Goal: Find specific page/section: Find specific page/section

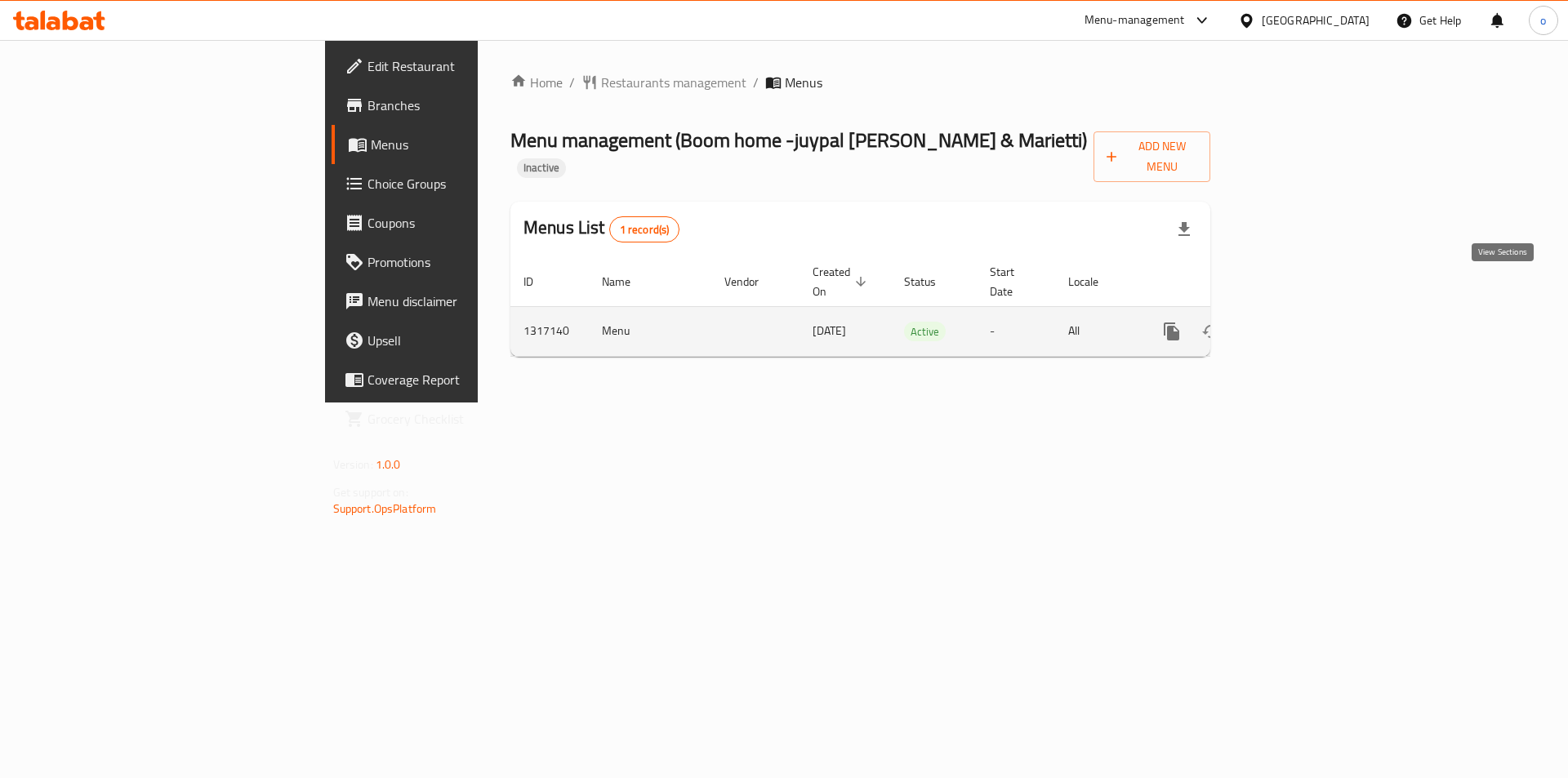
click at [1299, 322] on icon "enhanced table" at bounding box center [1289, 331] width 20 height 20
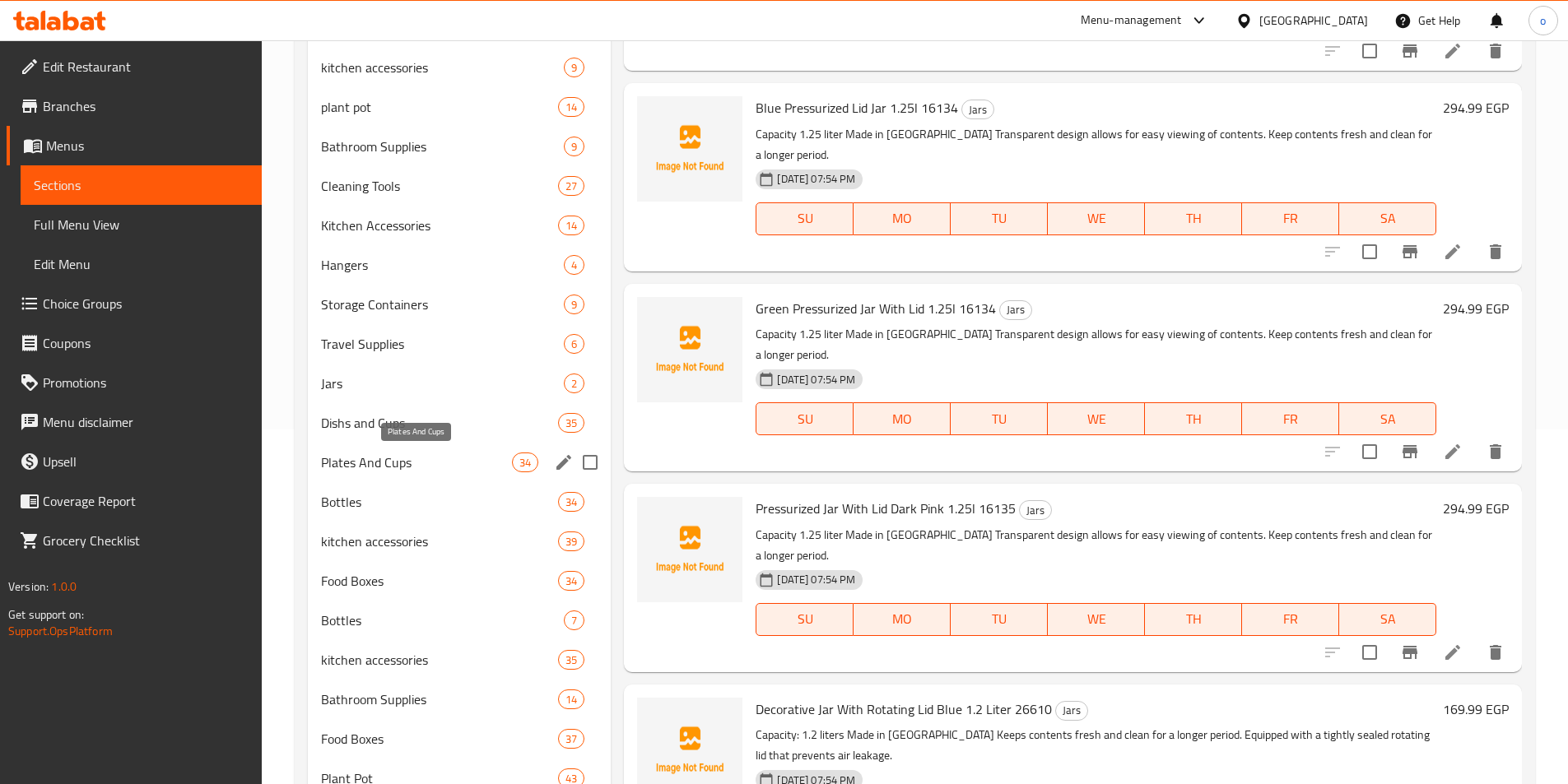
scroll to position [540, 0]
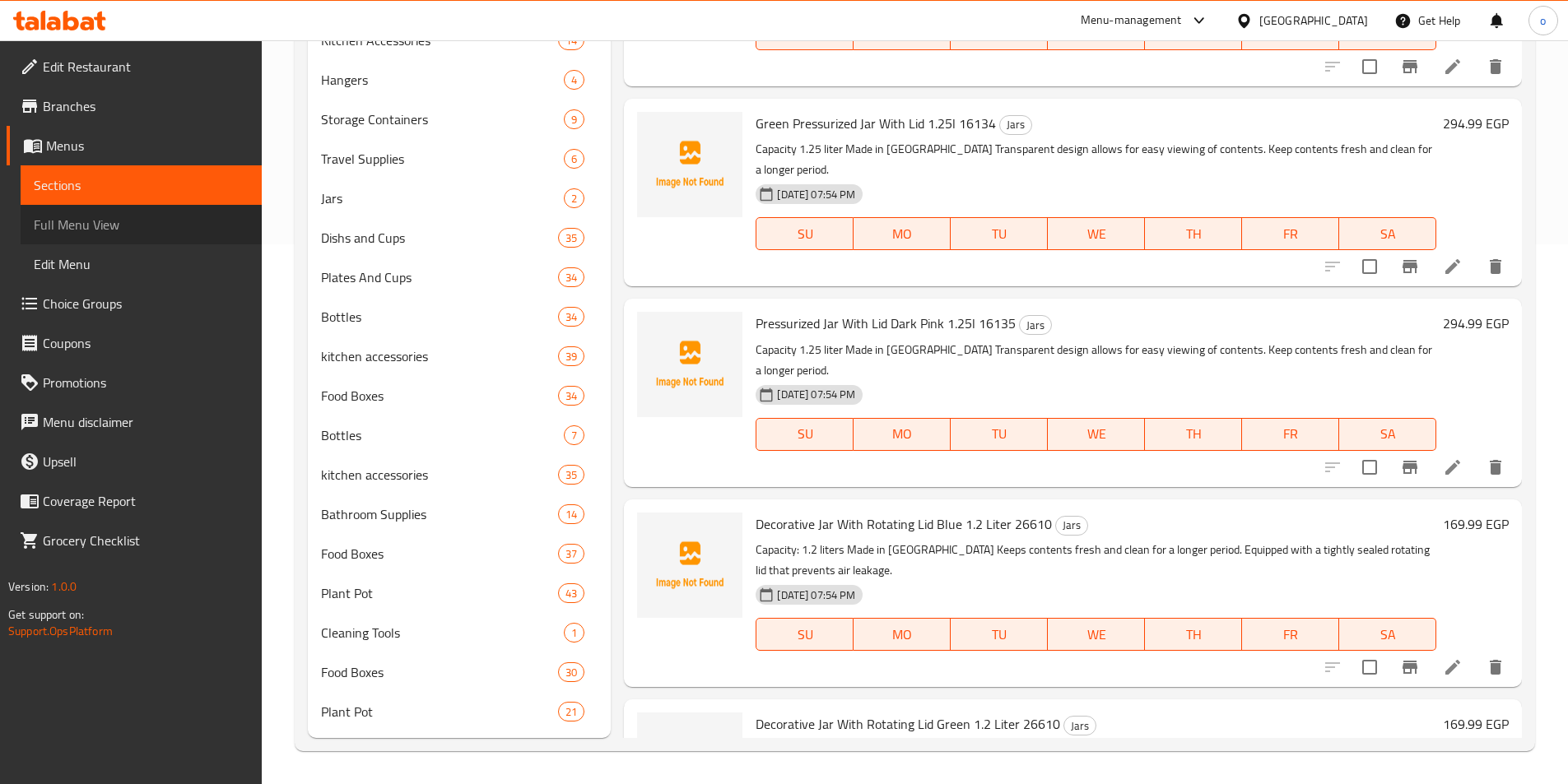
click at [138, 212] on link "Full Menu View" at bounding box center [142, 225] width 242 height 40
click at [116, 225] on span "Full Menu View" at bounding box center [141, 224] width 215 height 20
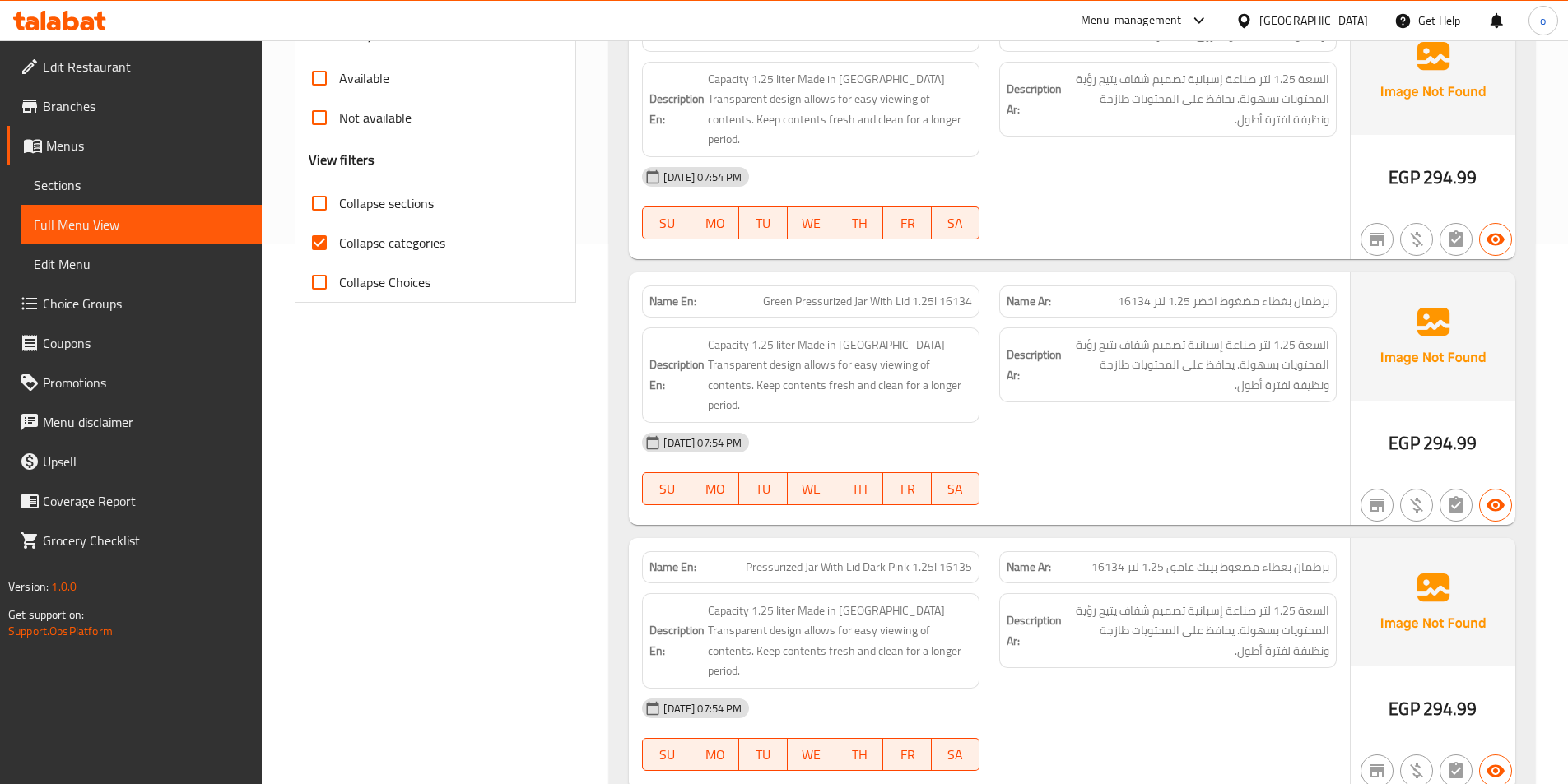
scroll to position [457, 0]
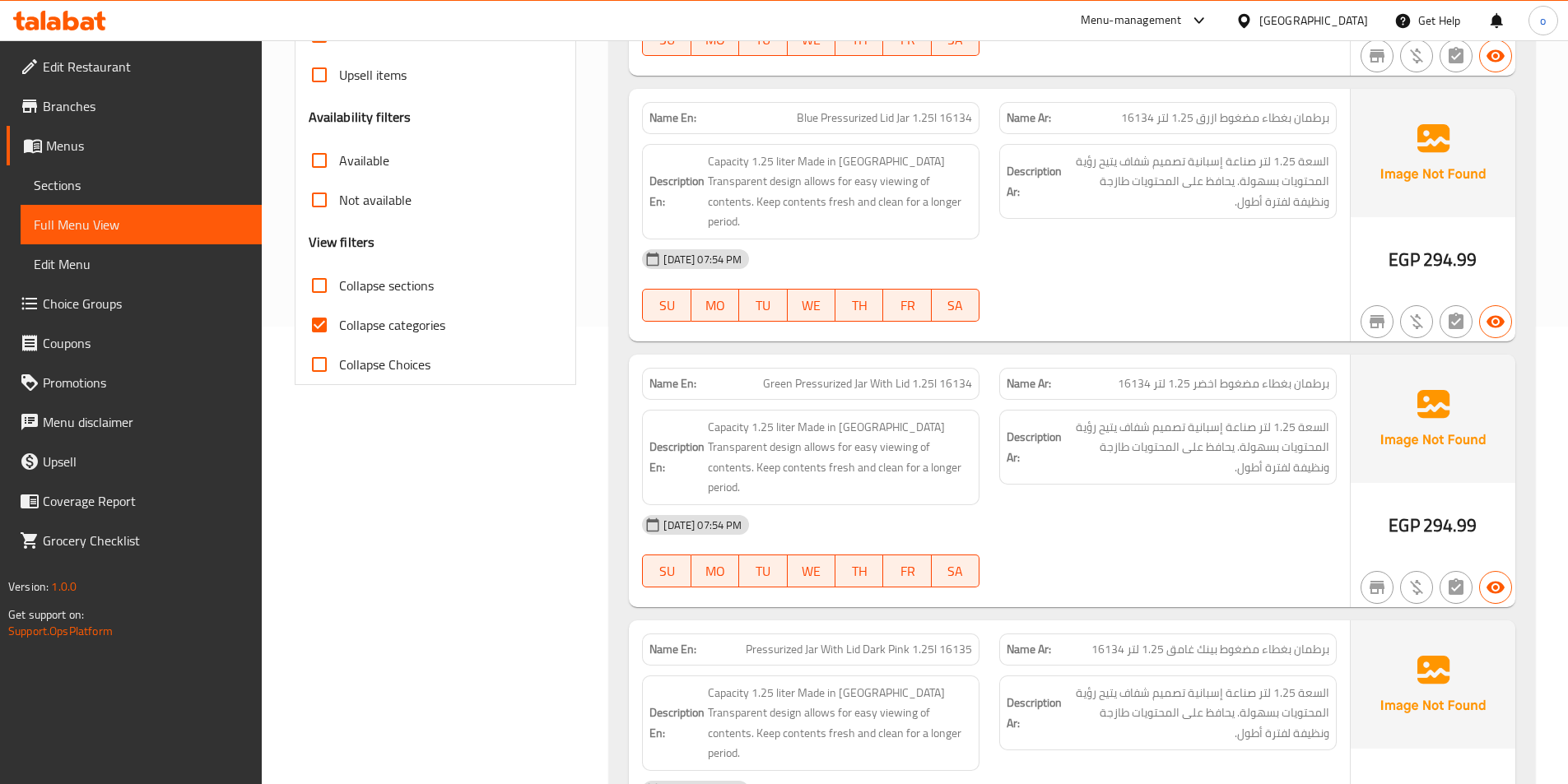
click at [314, 287] on input "Collapse sections" at bounding box center [319, 286] width 40 height 40
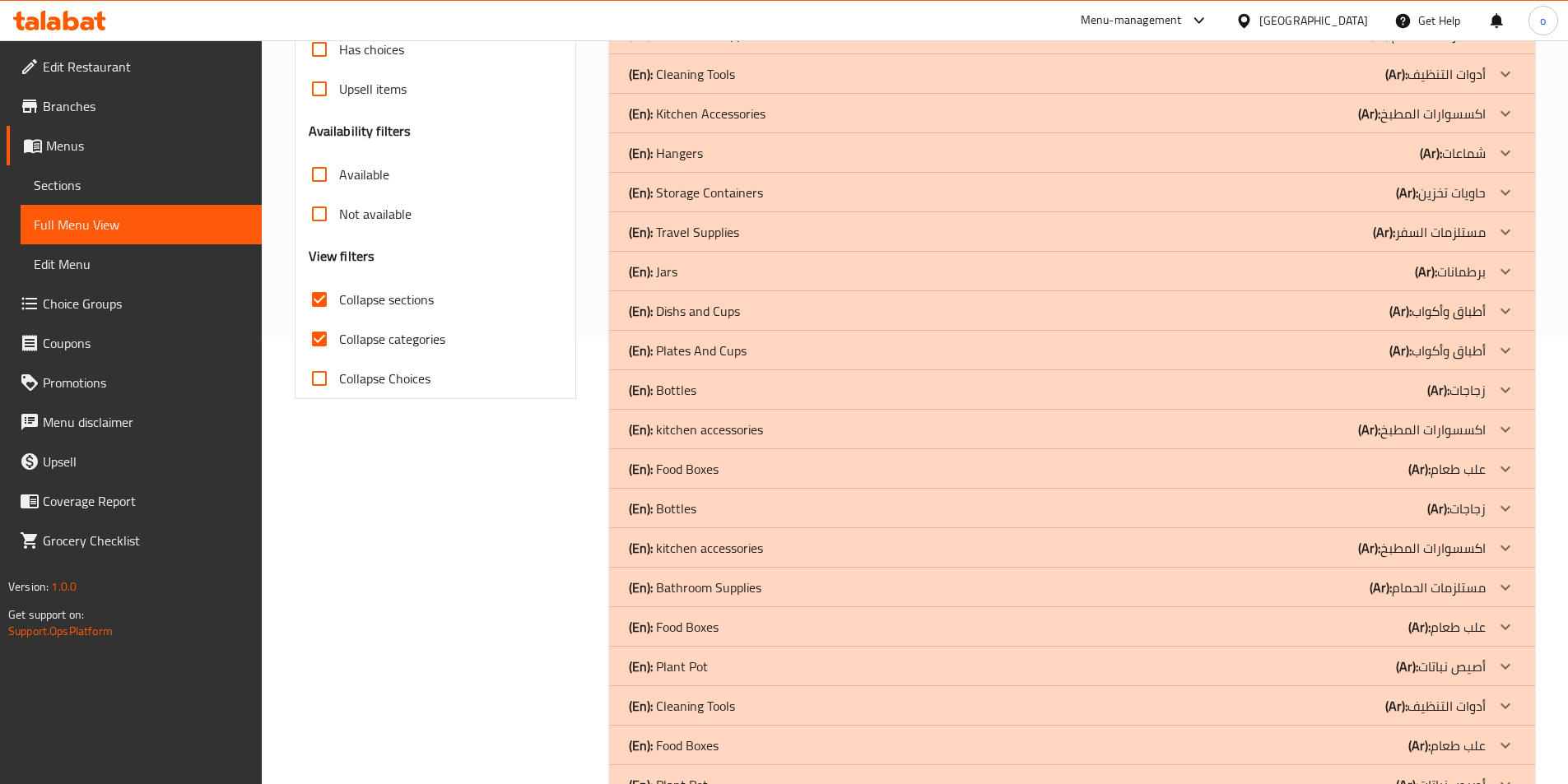
scroll to position [497, 0]
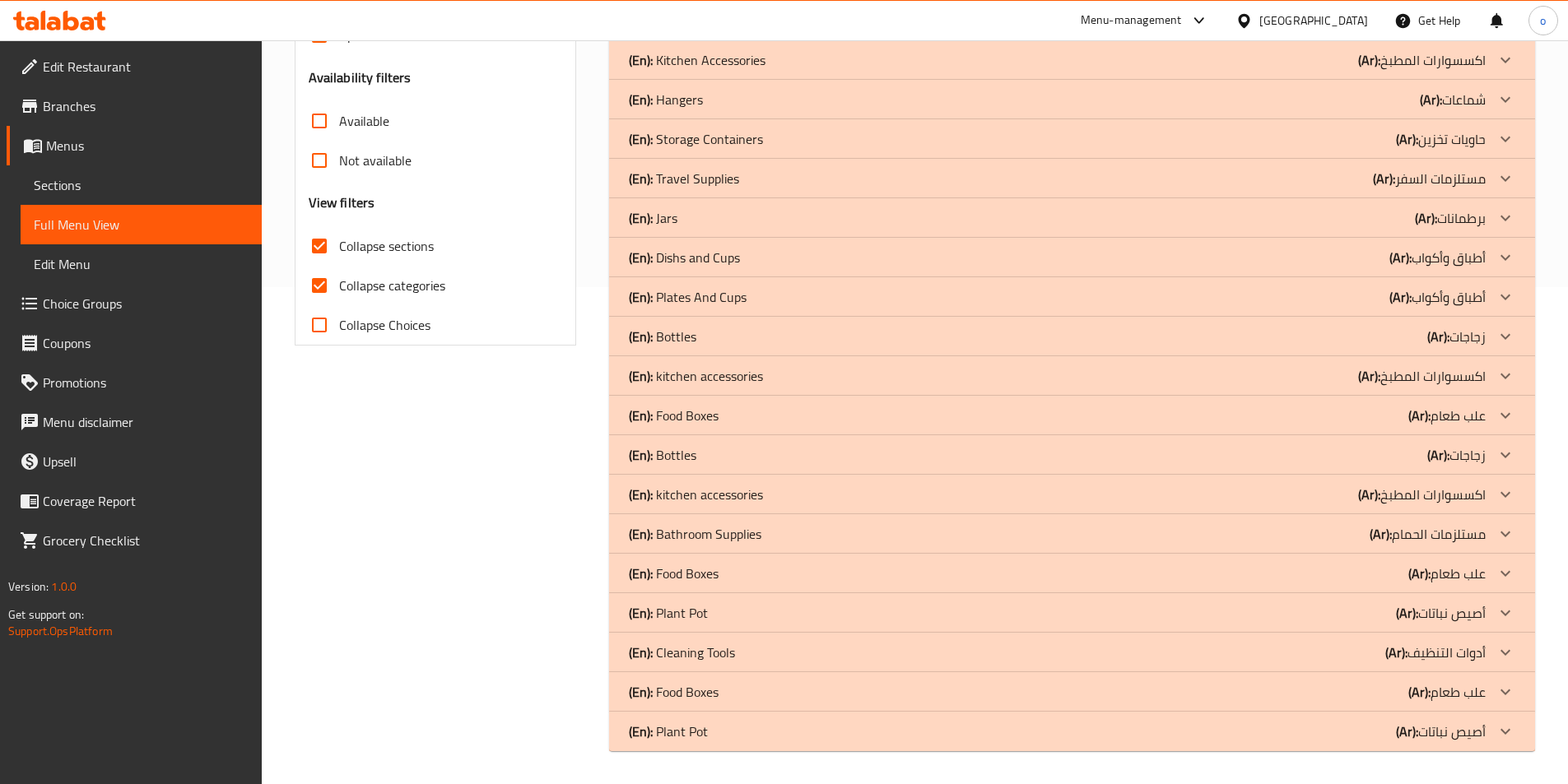
click at [1423, 259] on p "(Ar): أطباق وأكواب" at bounding box center [1437, 258] width 96 height 20
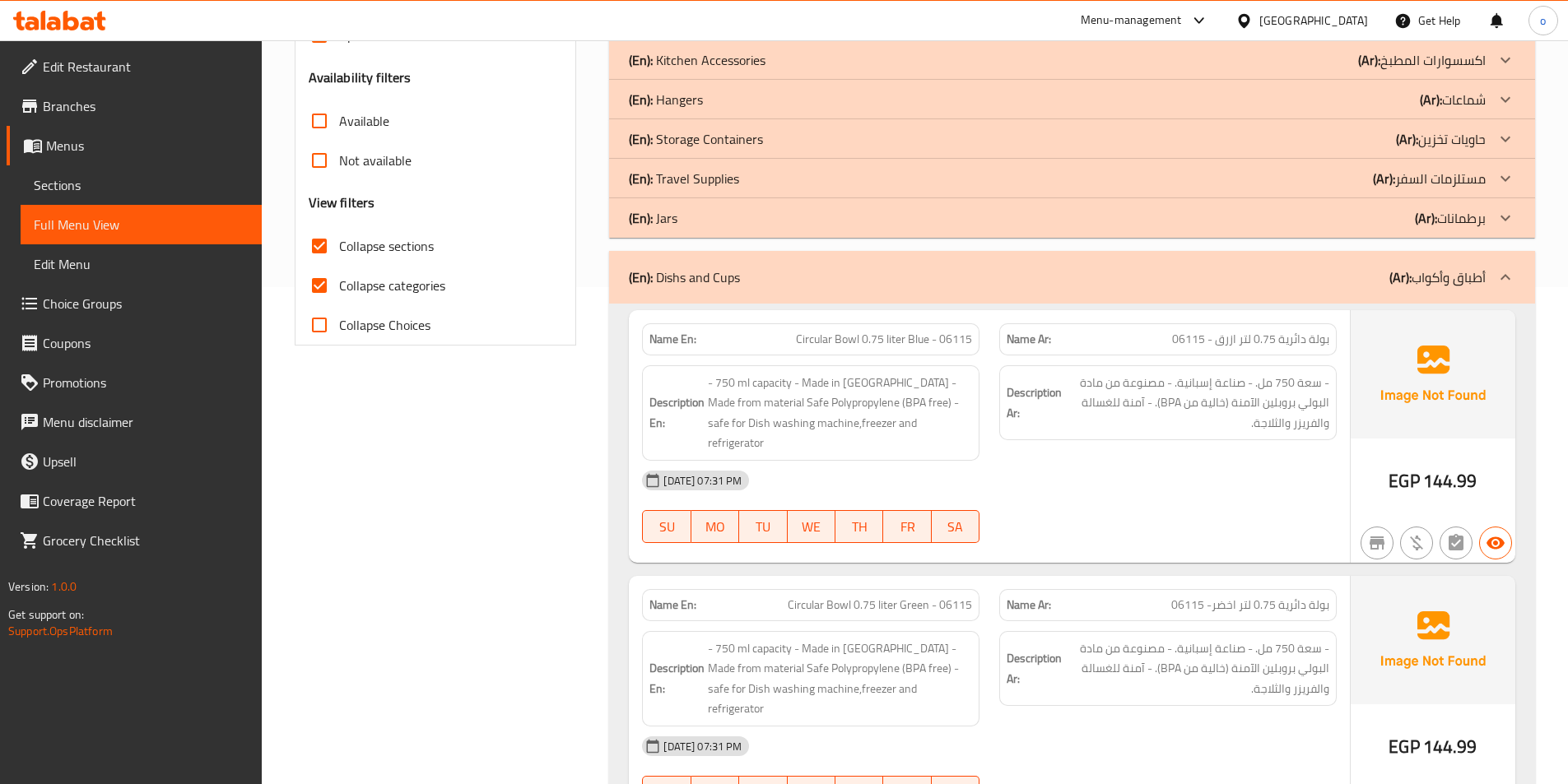
click at [1423, 258] on div "(En): Dishs and Cups (Ar): أطباق وأكواب" at bounding box center [1073, 277] width 926 height 52
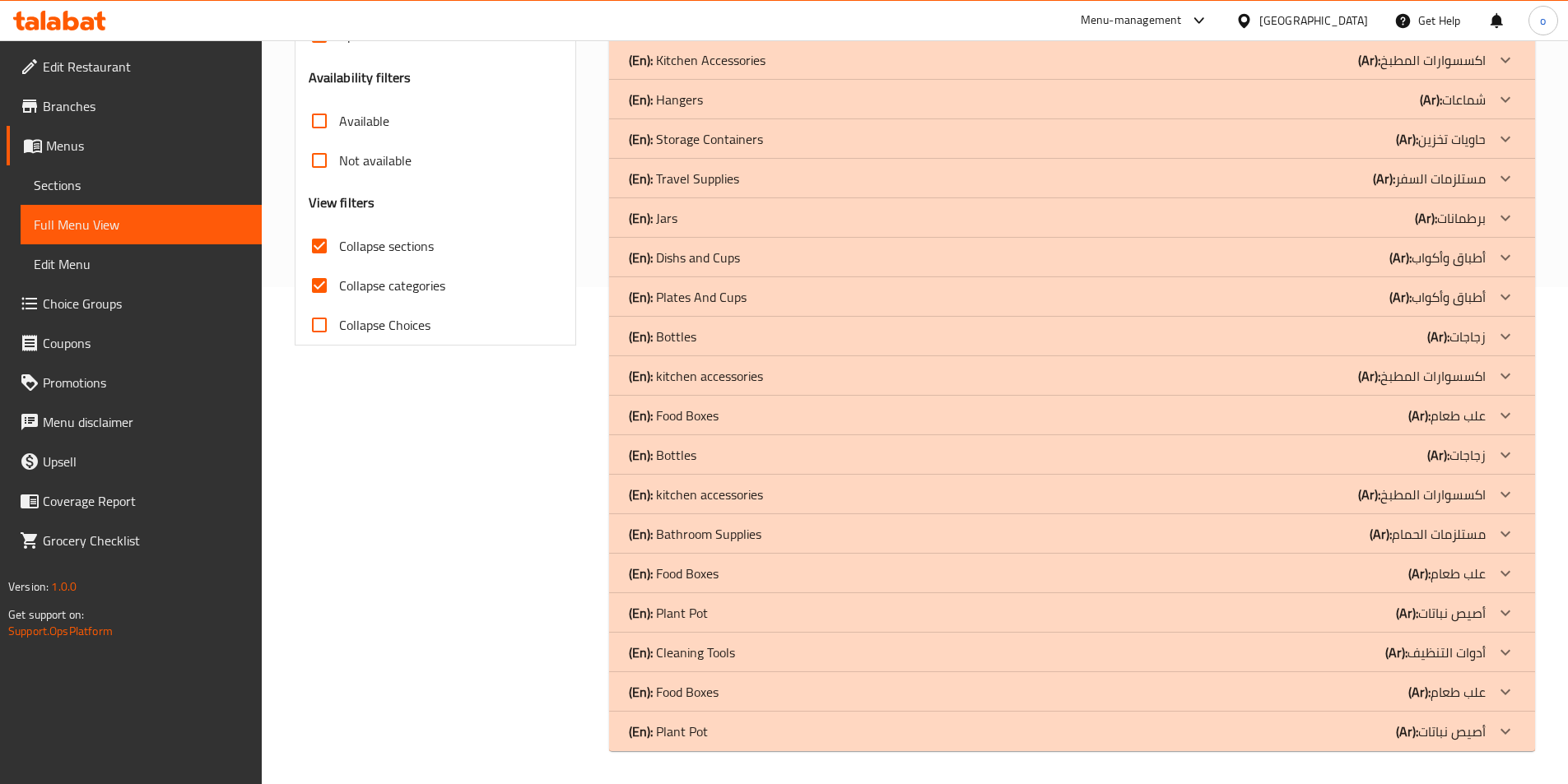
click at [1402, 308] on b "(Ar):" at bounding box center [1400, 296] width 22 height 25
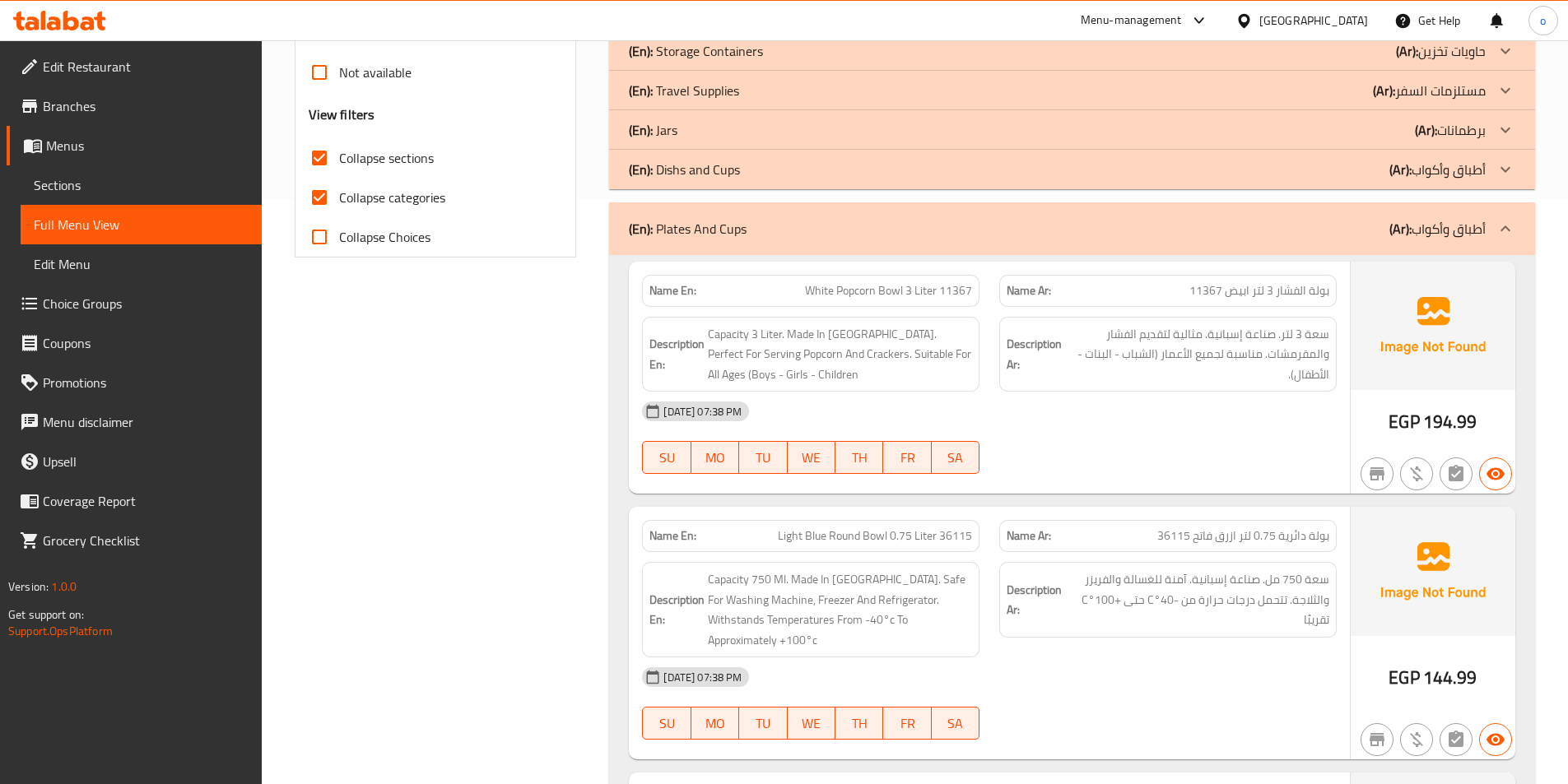
scroll to position [579, 0]
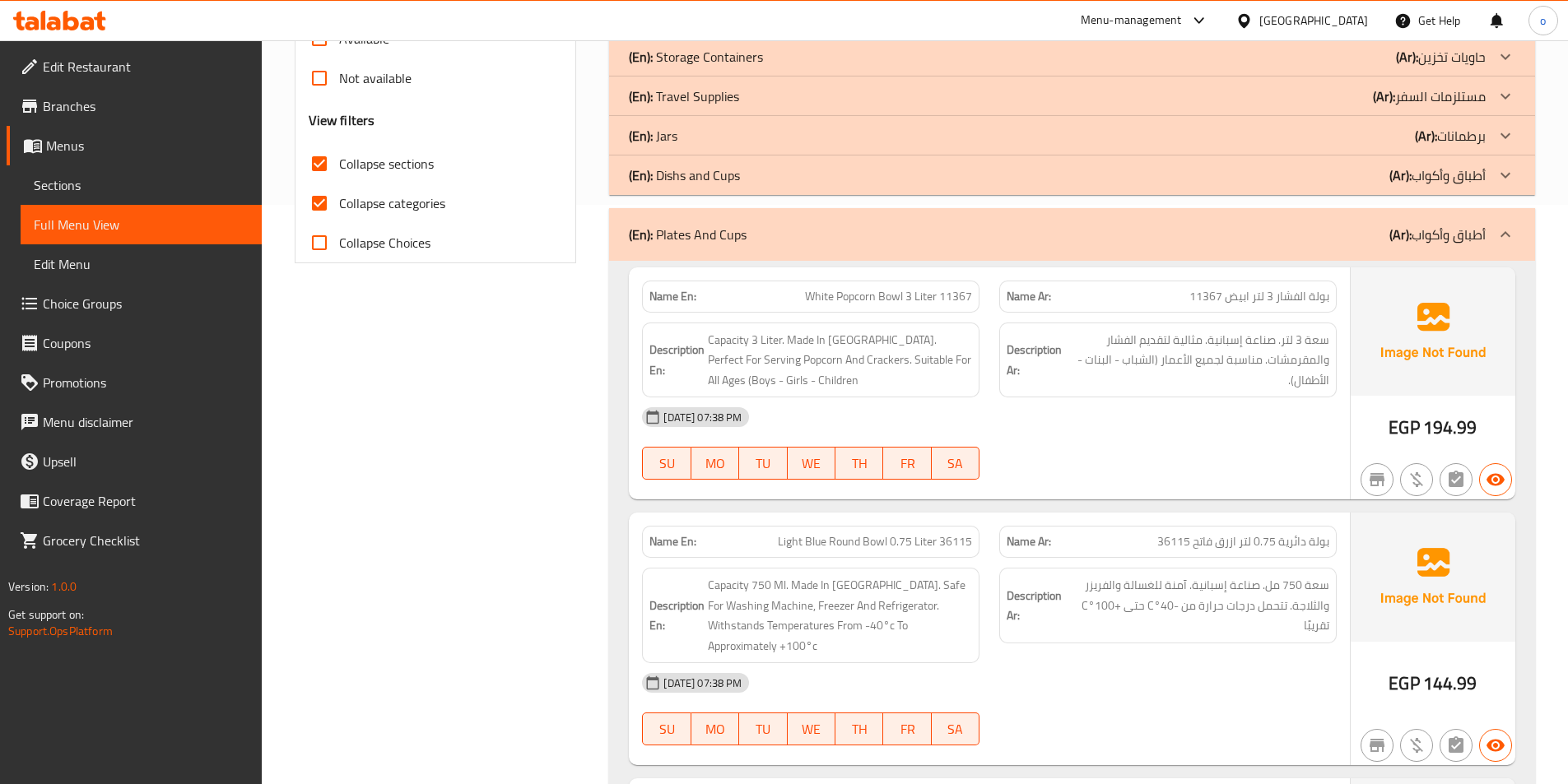
click at [1358, 241] on div "(En): Plates And Cups (Ar): أطباق وأكواب" at bounding box center [1056, 234] width 857 height 20
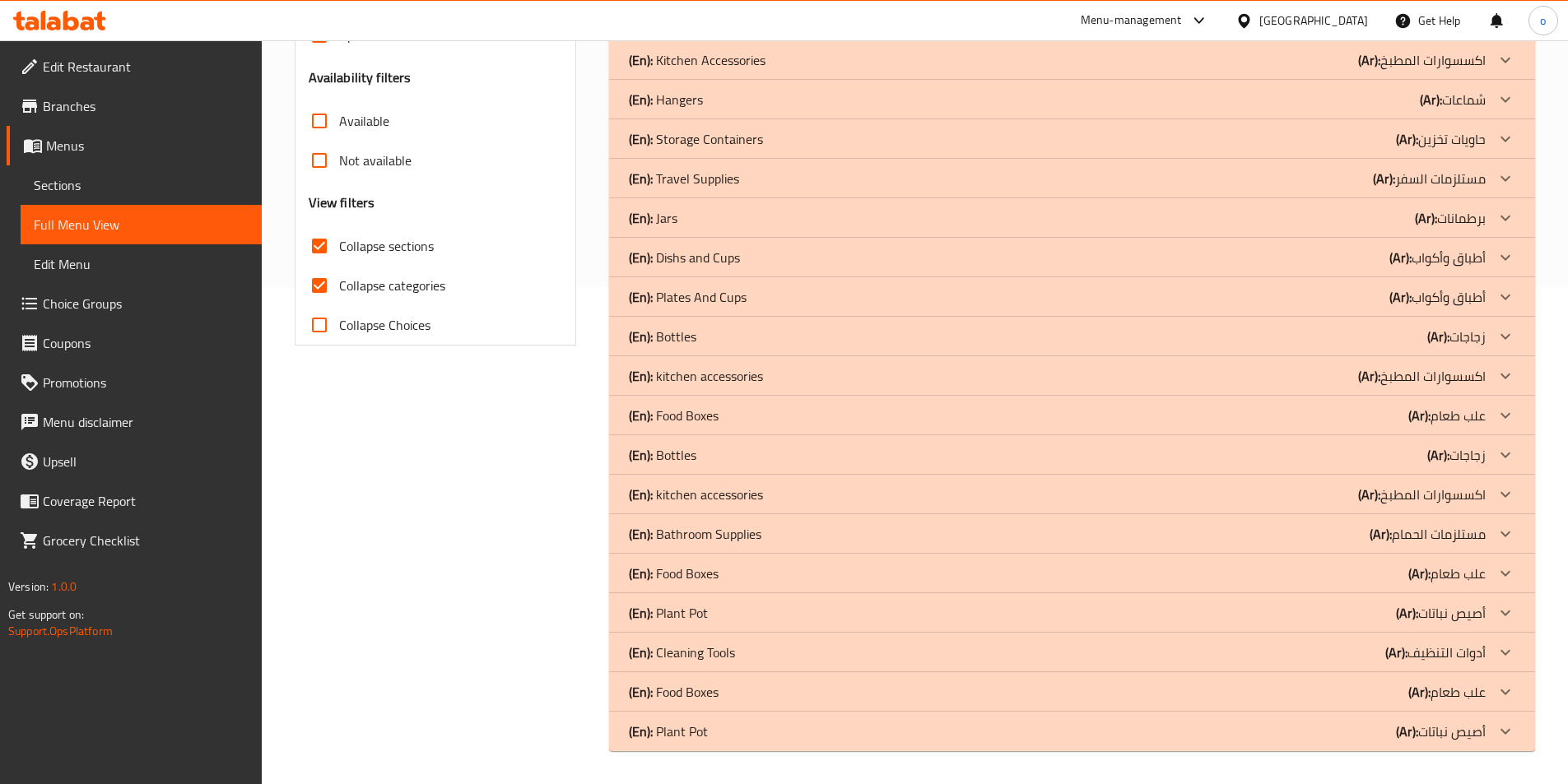
scroll to position [497, 0]
click at [1363, 248] on div "(En): Dishs and Cups (Ar): أطباق وأكواب" at bounding box center [1056, 258] width 857 height 20
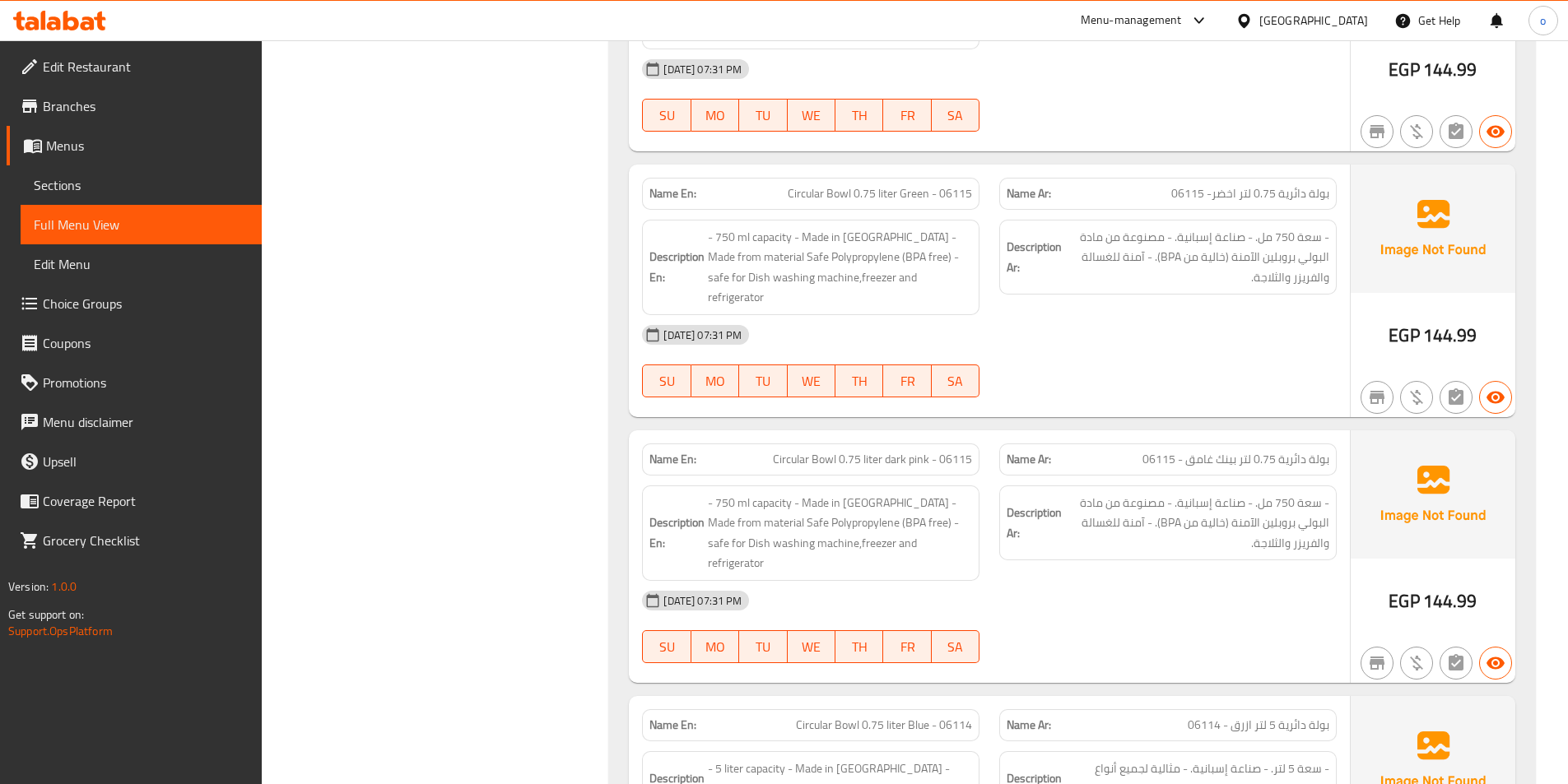
scroll to position [414, 0]
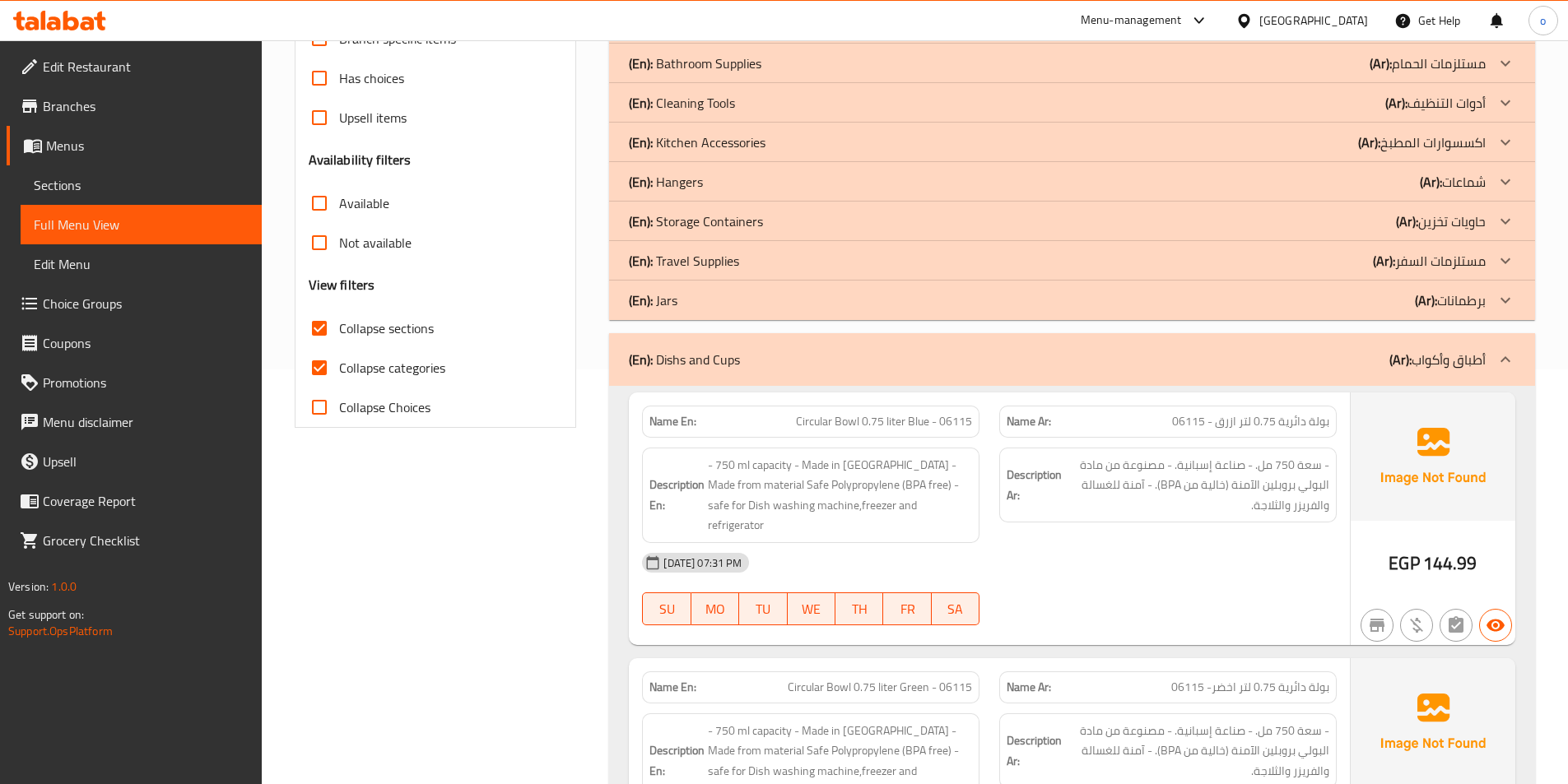
click at [1381, 357] on div "(En): Dishs and Cups (Ar): أطباق وأكواب" at bounding box center [1056, 359] width 857 height 20
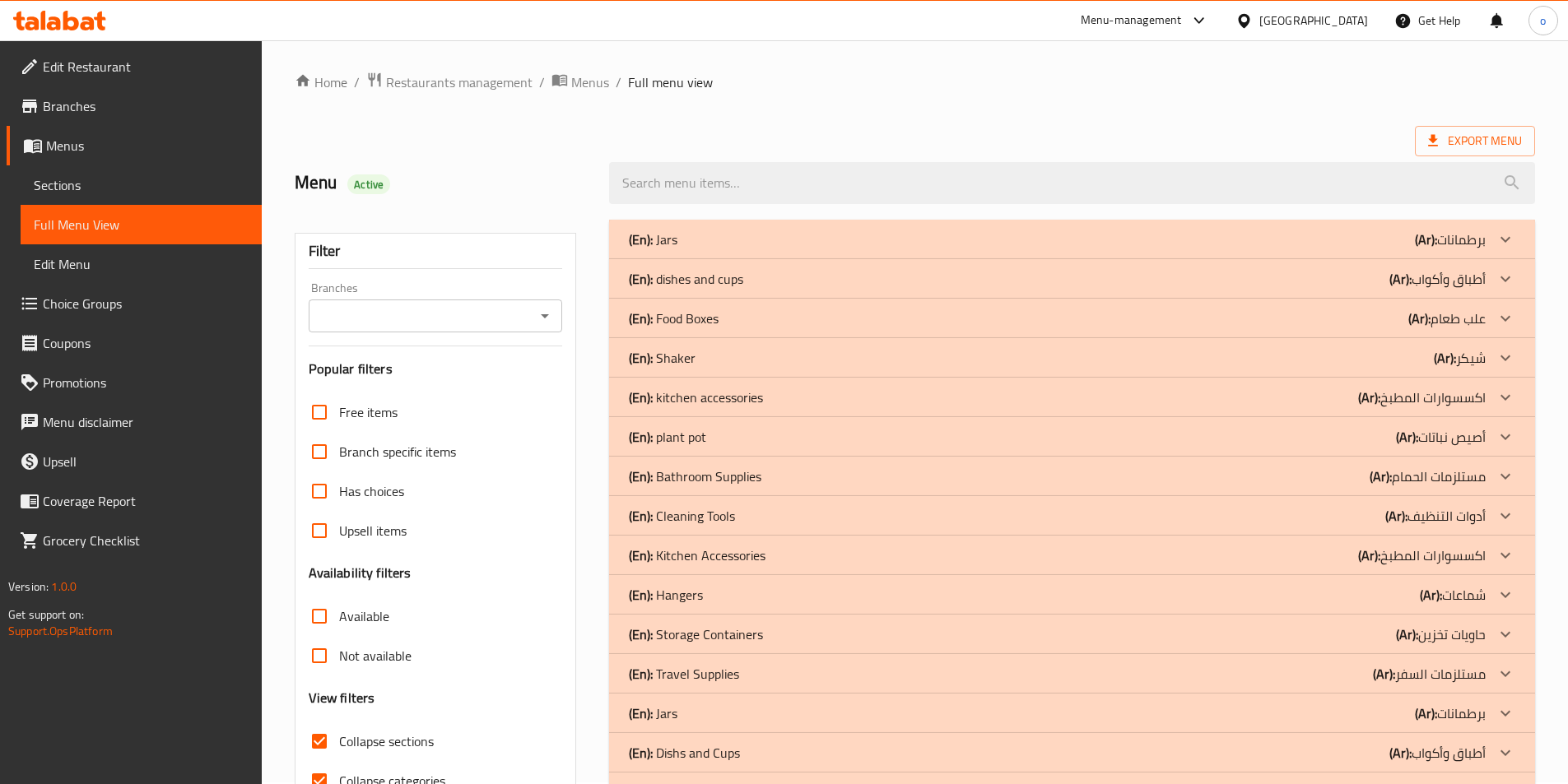
scroll to position [0, 0]
click at [1305, 277] on div "(En): dishes and cups (Ar): أطباق وأكواب" at bounding box center [1056, 280] width 857 height 20
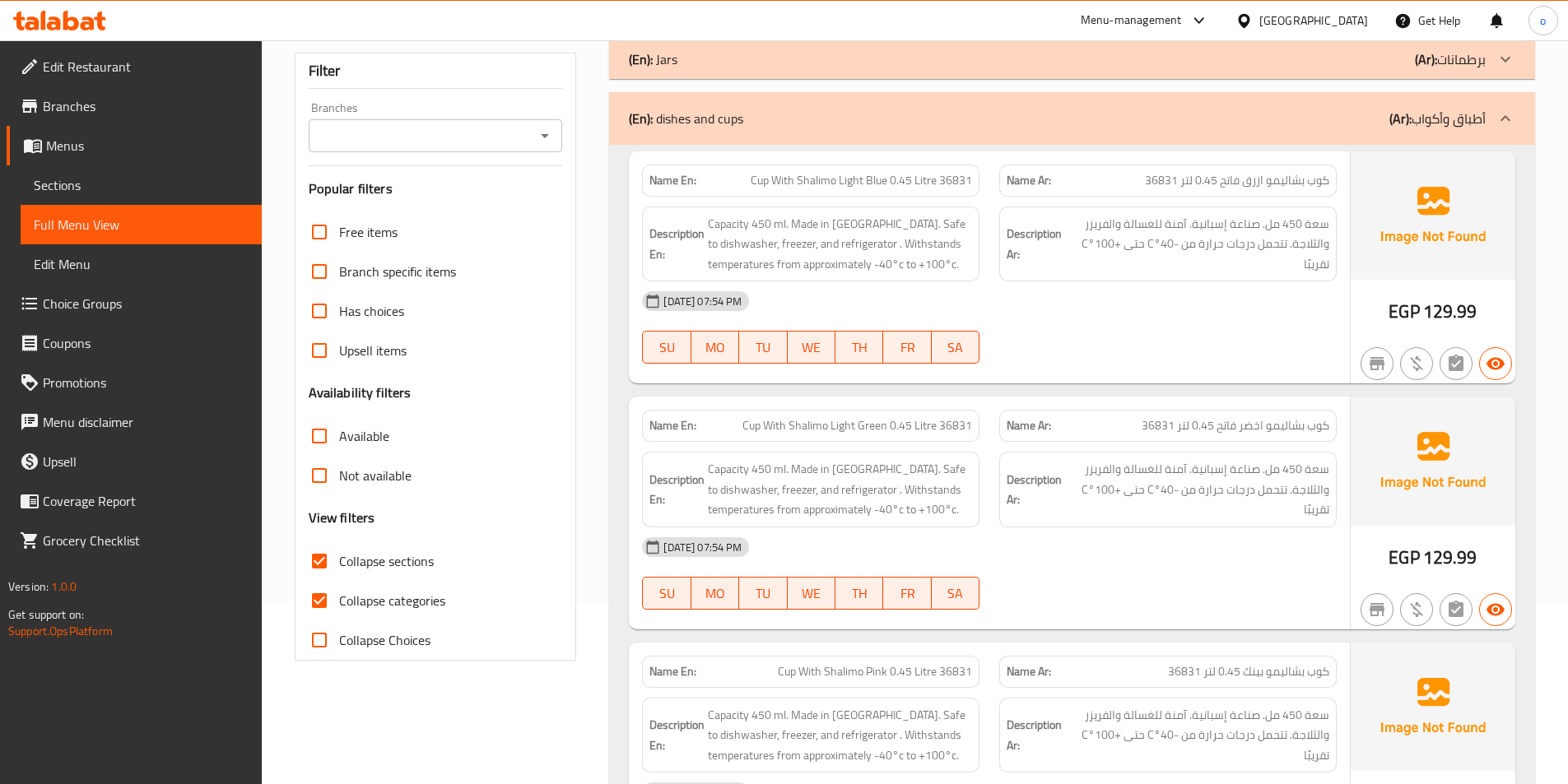
scroll to position [164, 0]
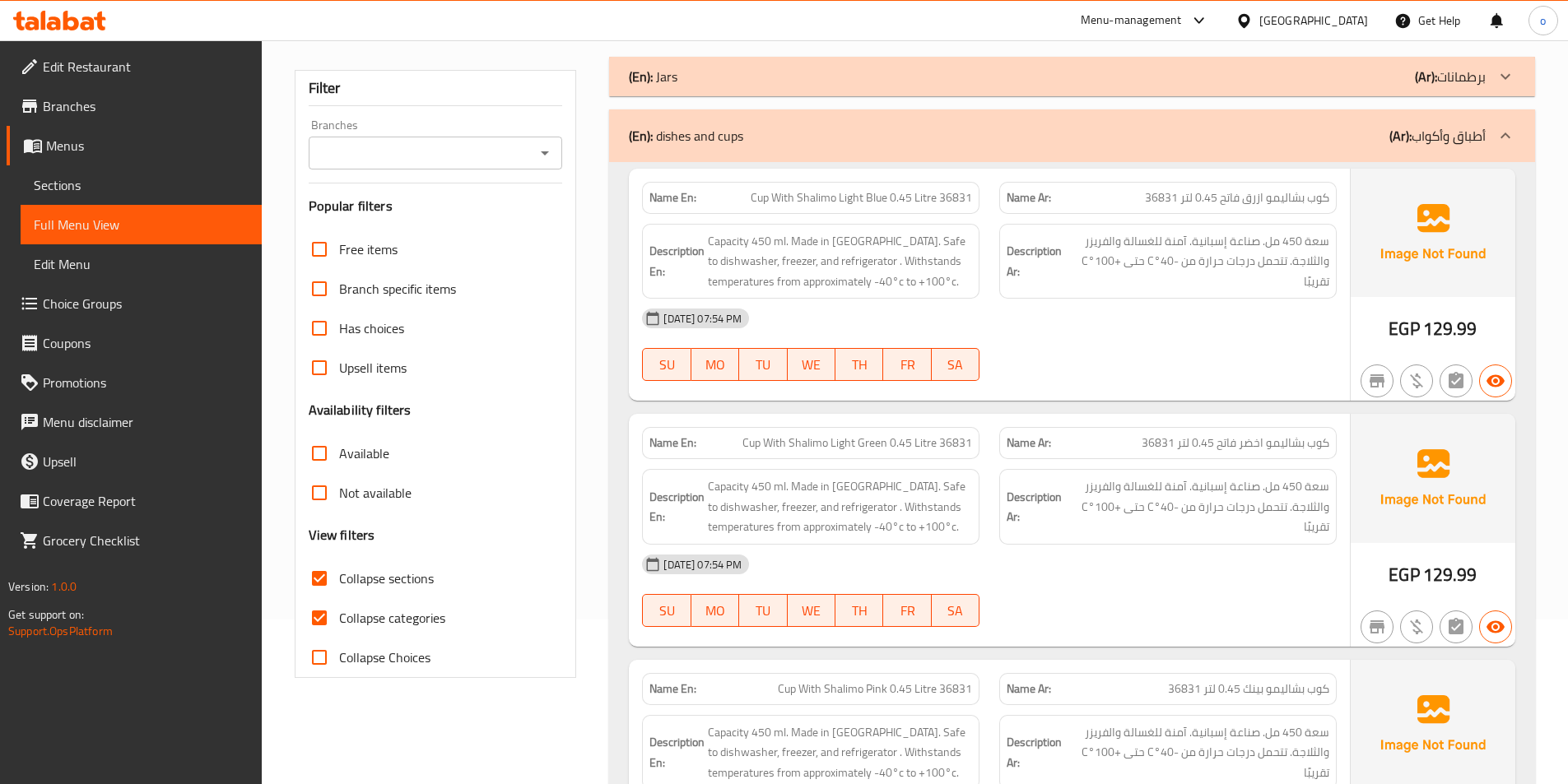
click at [359, 581] on span "Collapse sections" at bounding box center [387, 578] width 95 height 20
click at [339, 581] on input "Collapse sections" at bounding box center [319, 579] width 40 height 40
checkbox input "false"
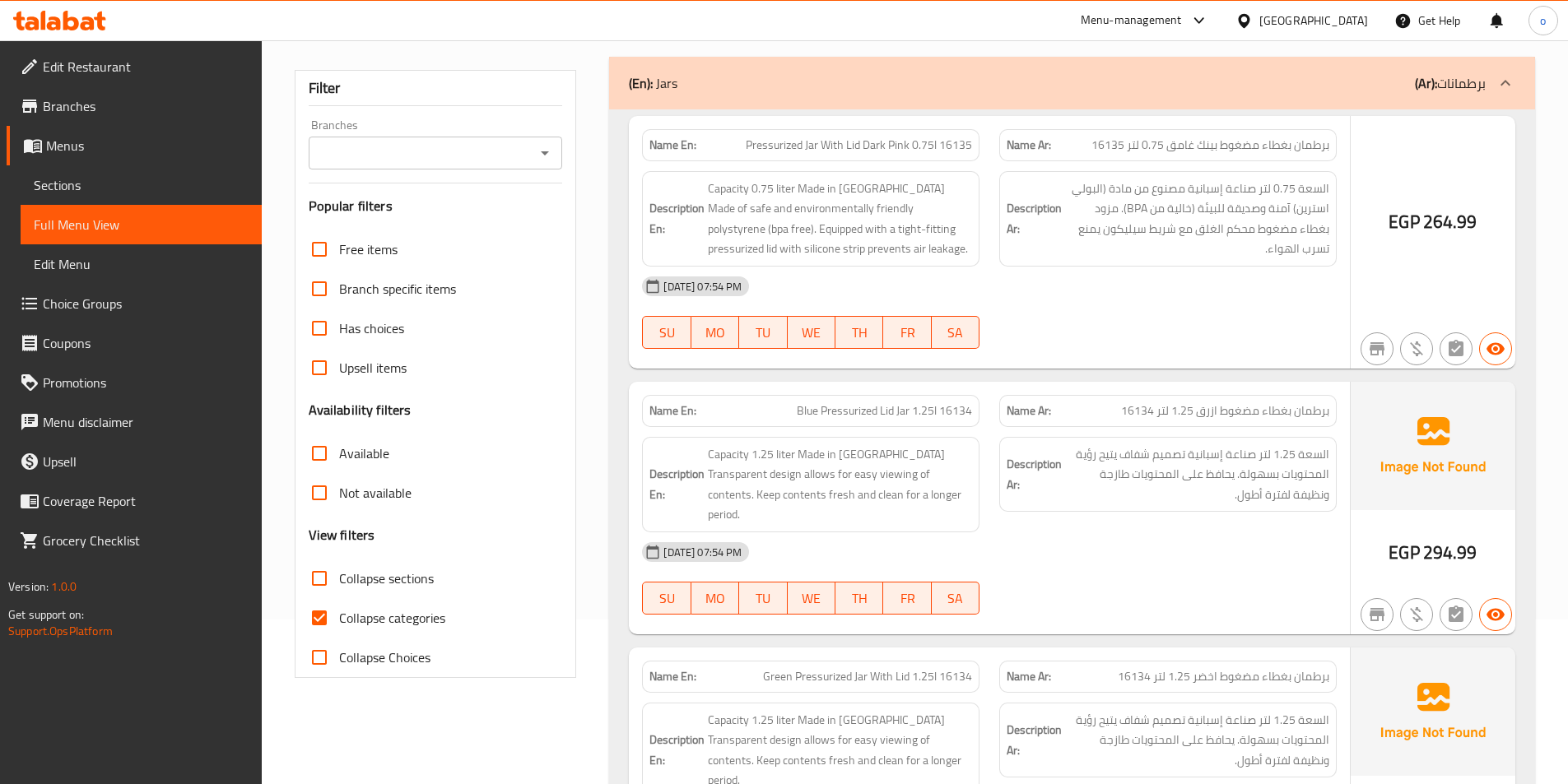
click at [75, 186] on span "Sections" at bounding box center [141, 184] width 215 height 20
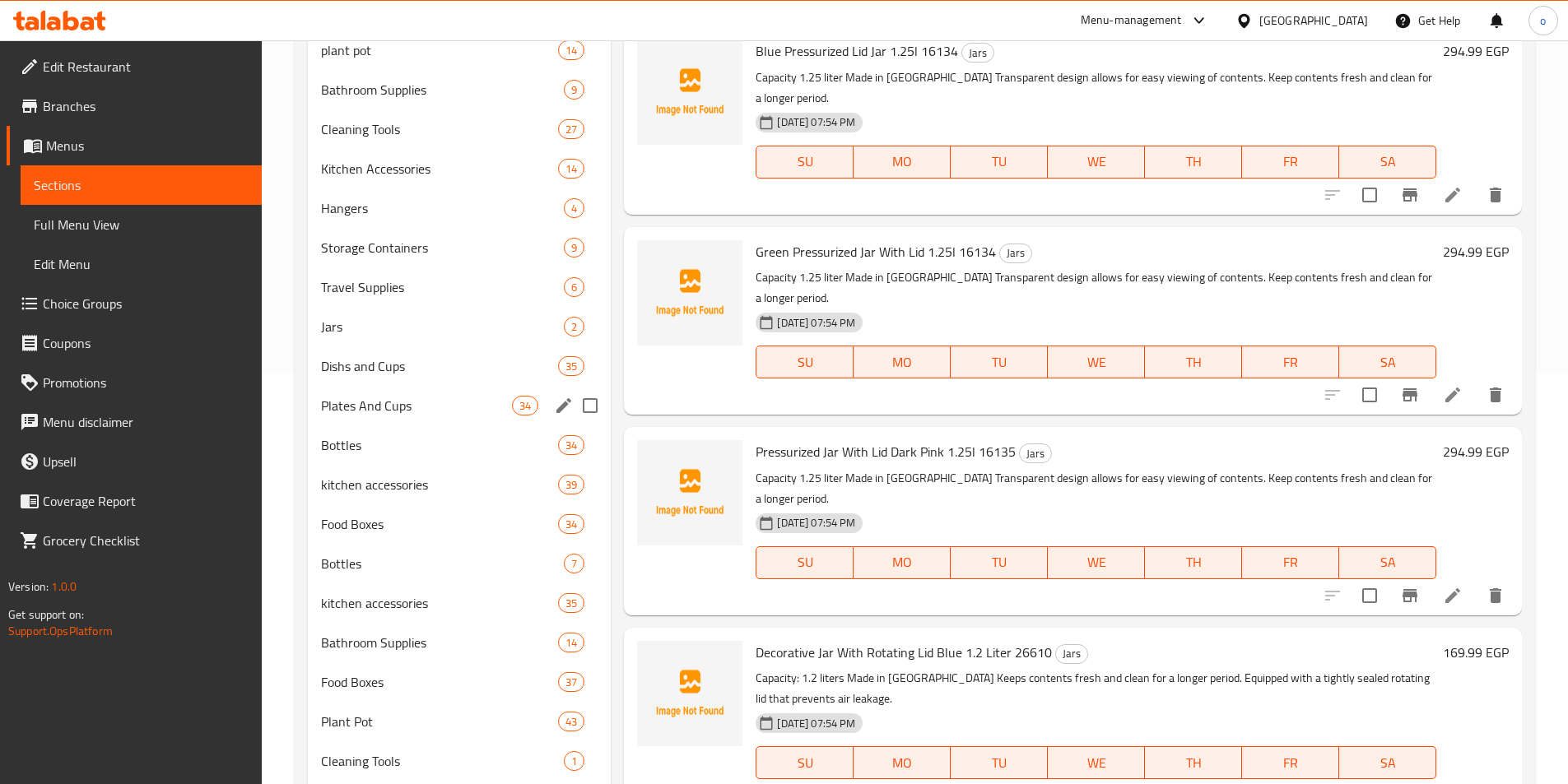
scroll to position [540, 0]
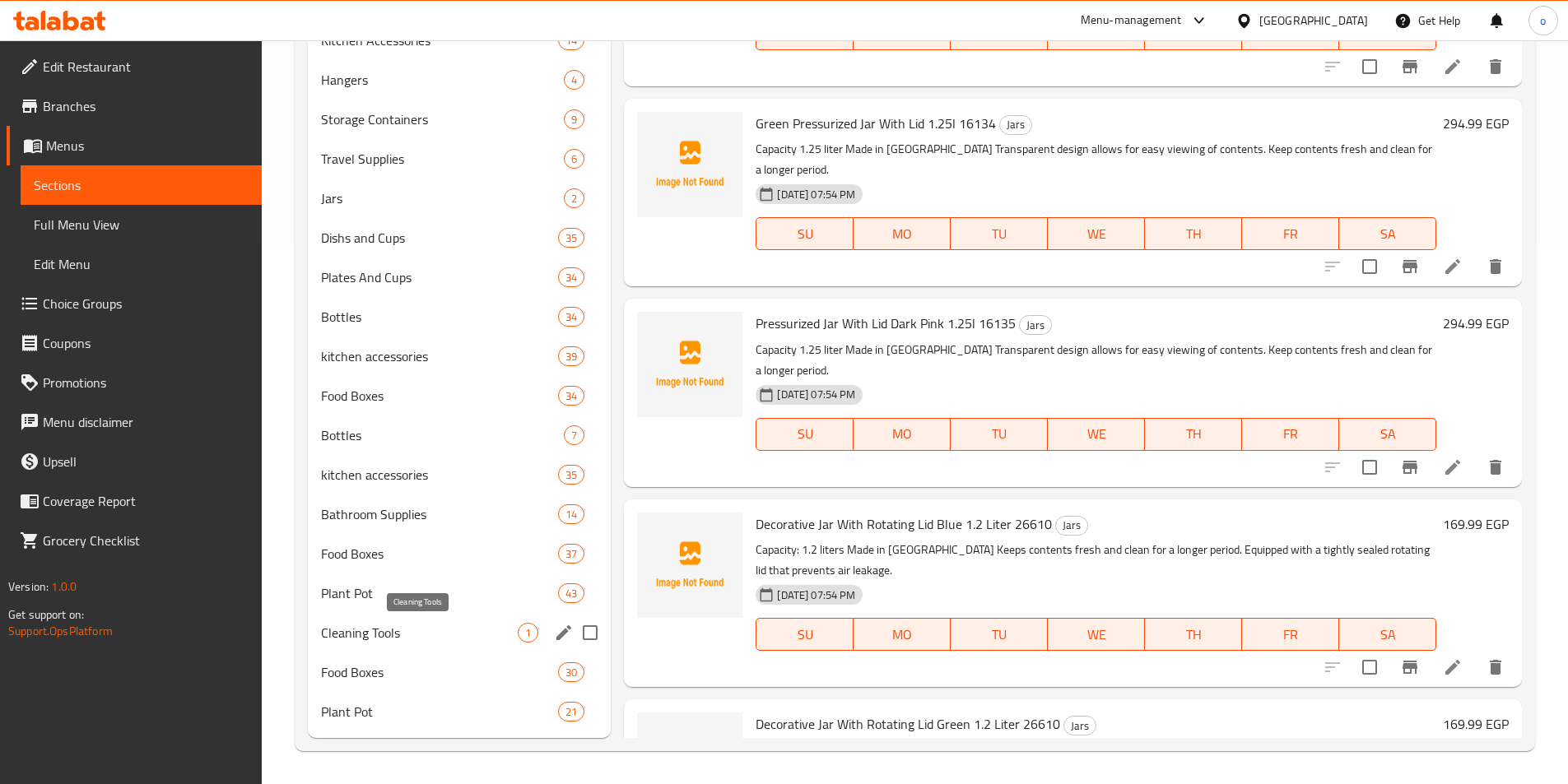
click at [494, 630] on span "Cleaning Tools" at bounding box center [420, 632] width 198 height 20
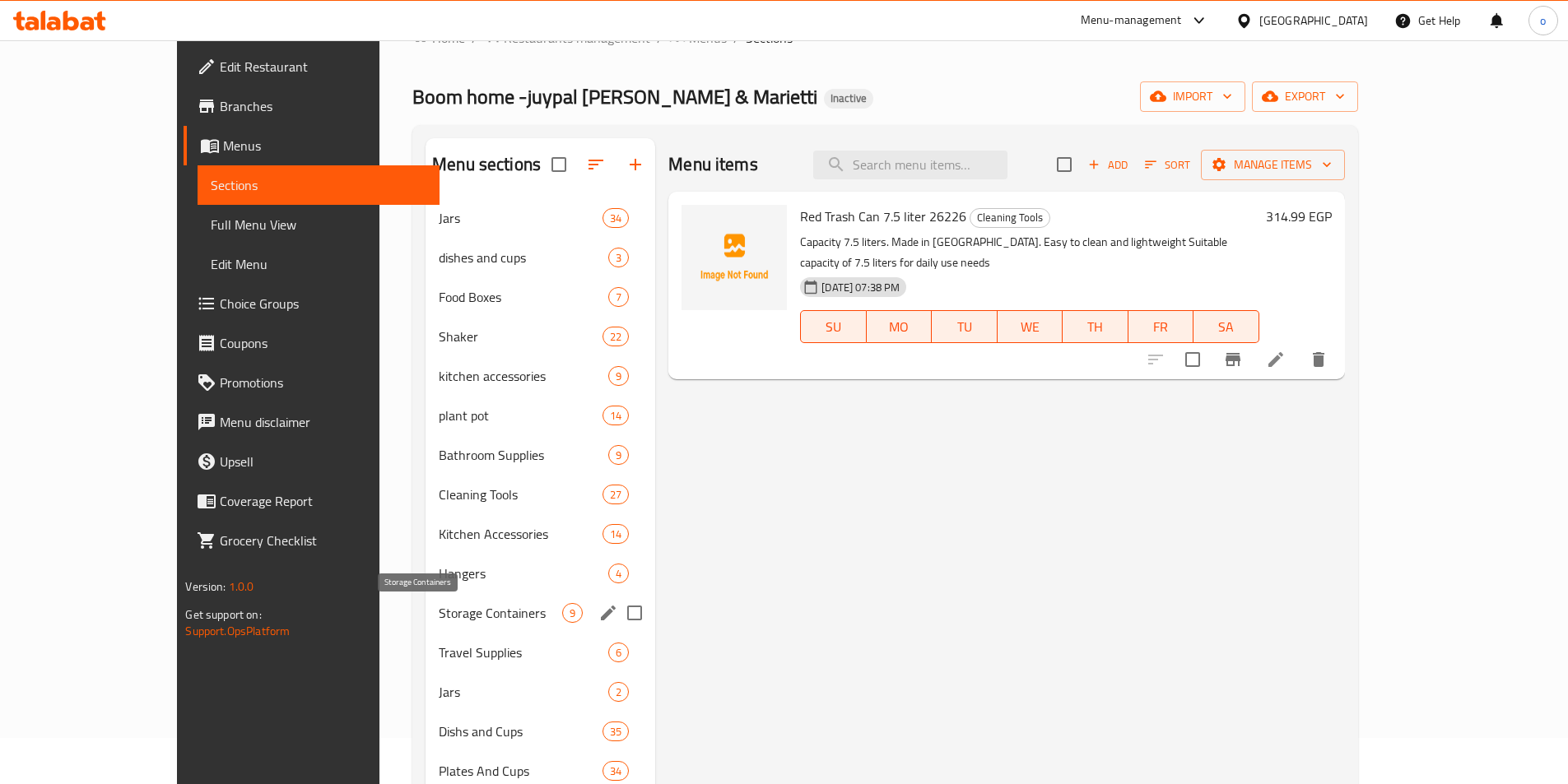
scroll to position [457, 0]
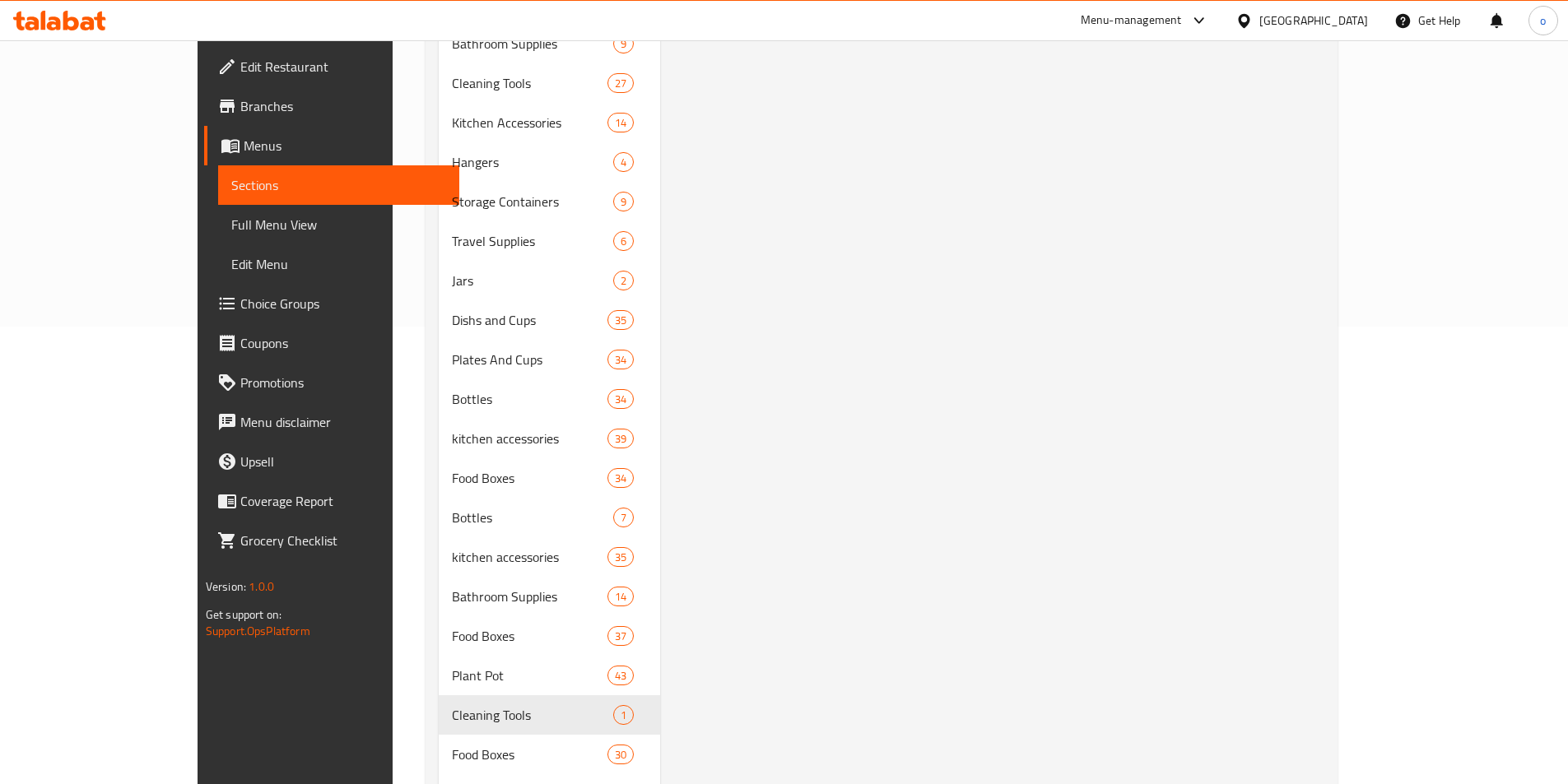
click at [231, 229] on span "Full Menu View" at bounding box center [339, 224] width 215 height 20
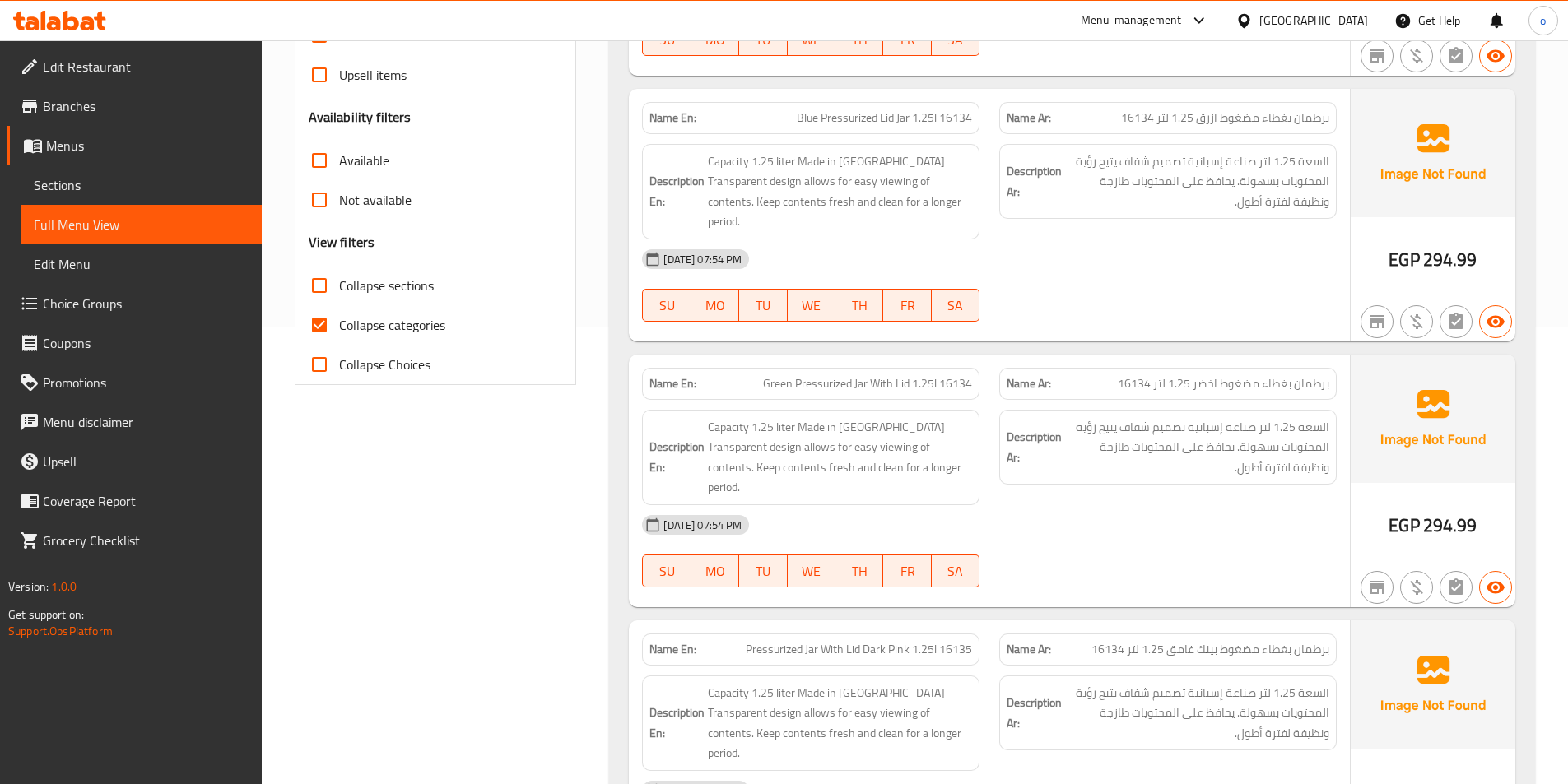
click at [322, 289] on input "Collapse sections" at bounding box center [319, 286] width 40 height 40
checkbox input "true"
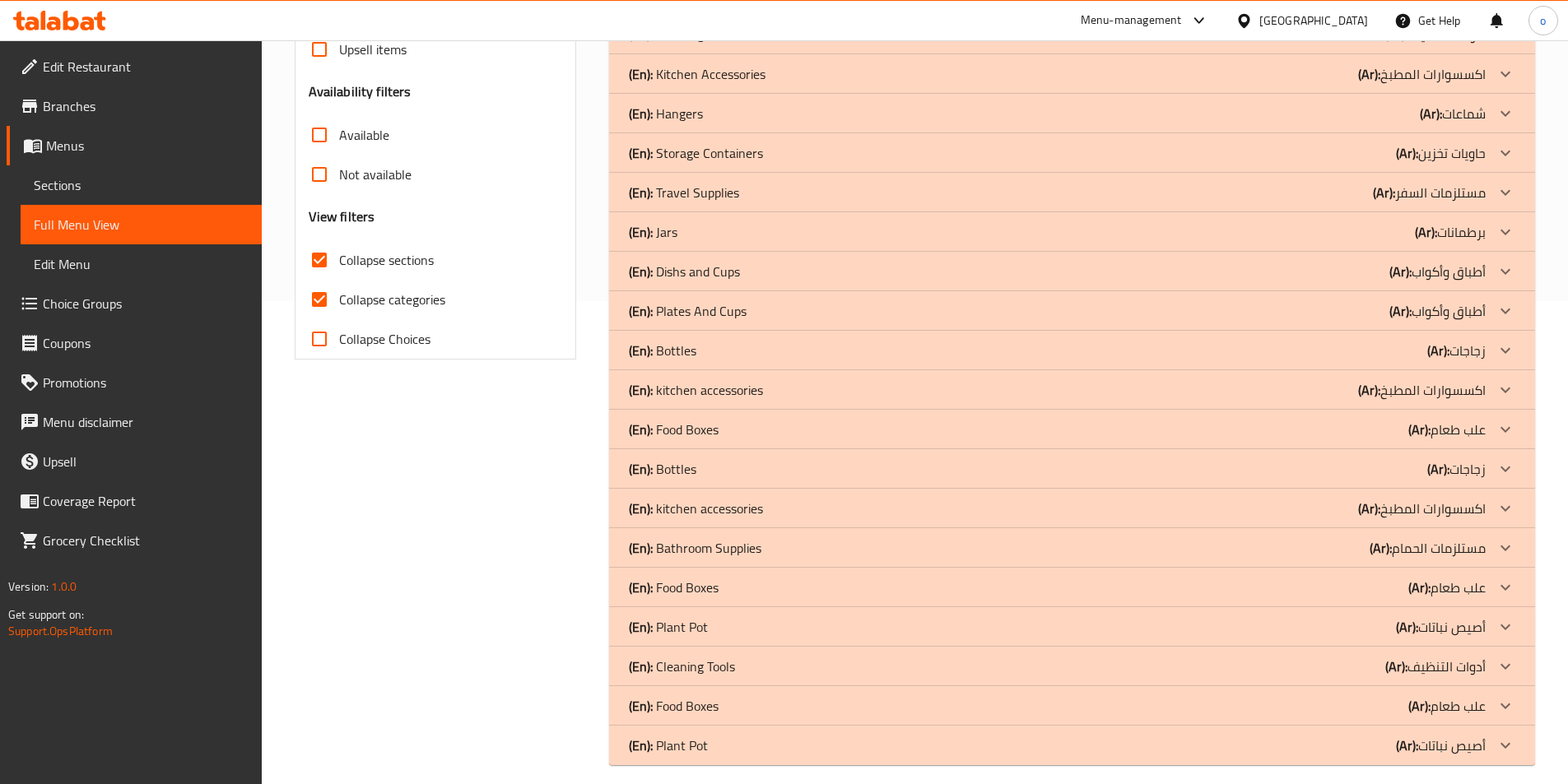
scroll to position [497, 0]
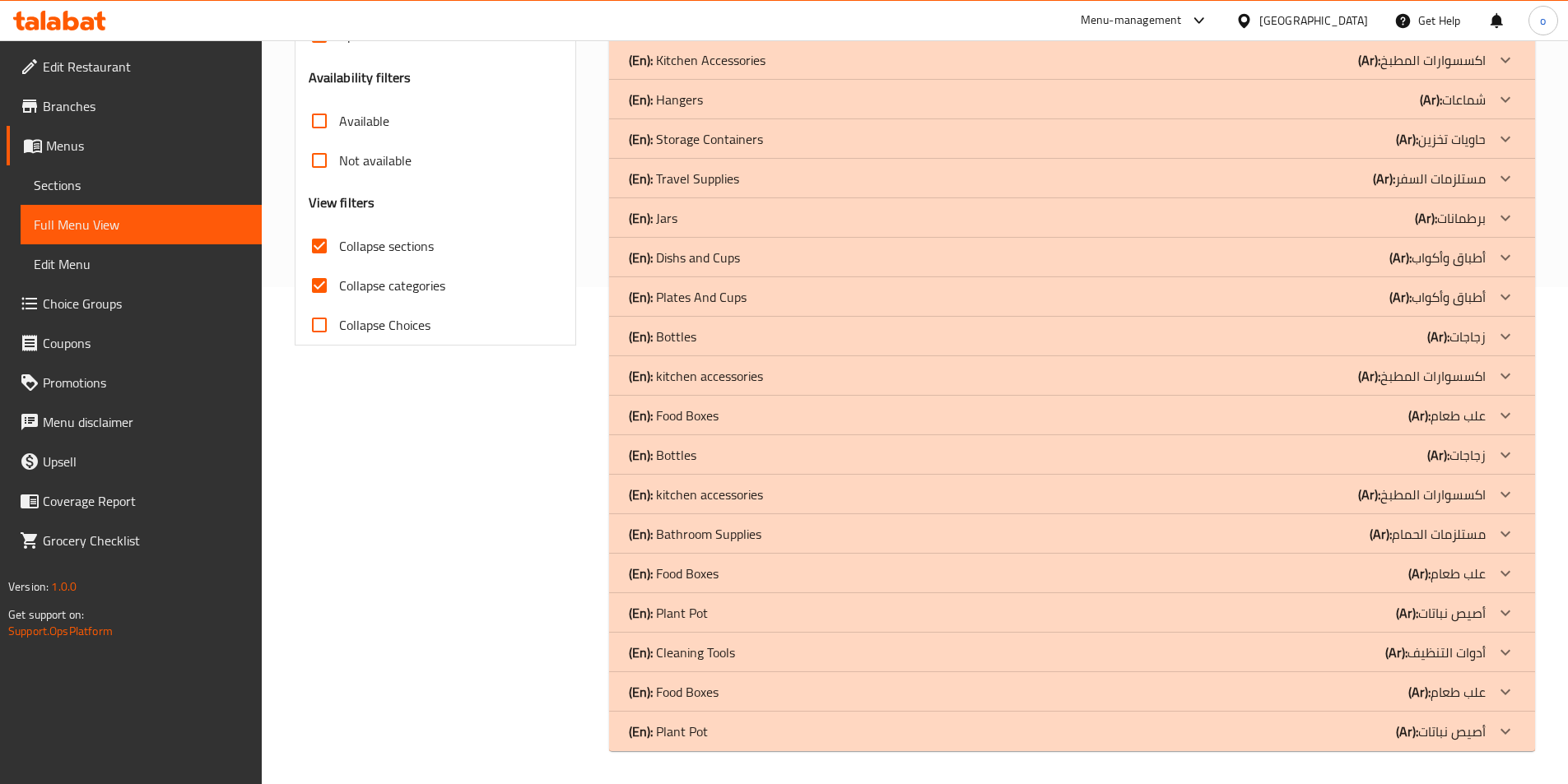
click at [884, 657] on div "(En): Cleaning Tools (Ar): أدوات التنظيف" at bounding box center [1056, 652] width 857 height 20
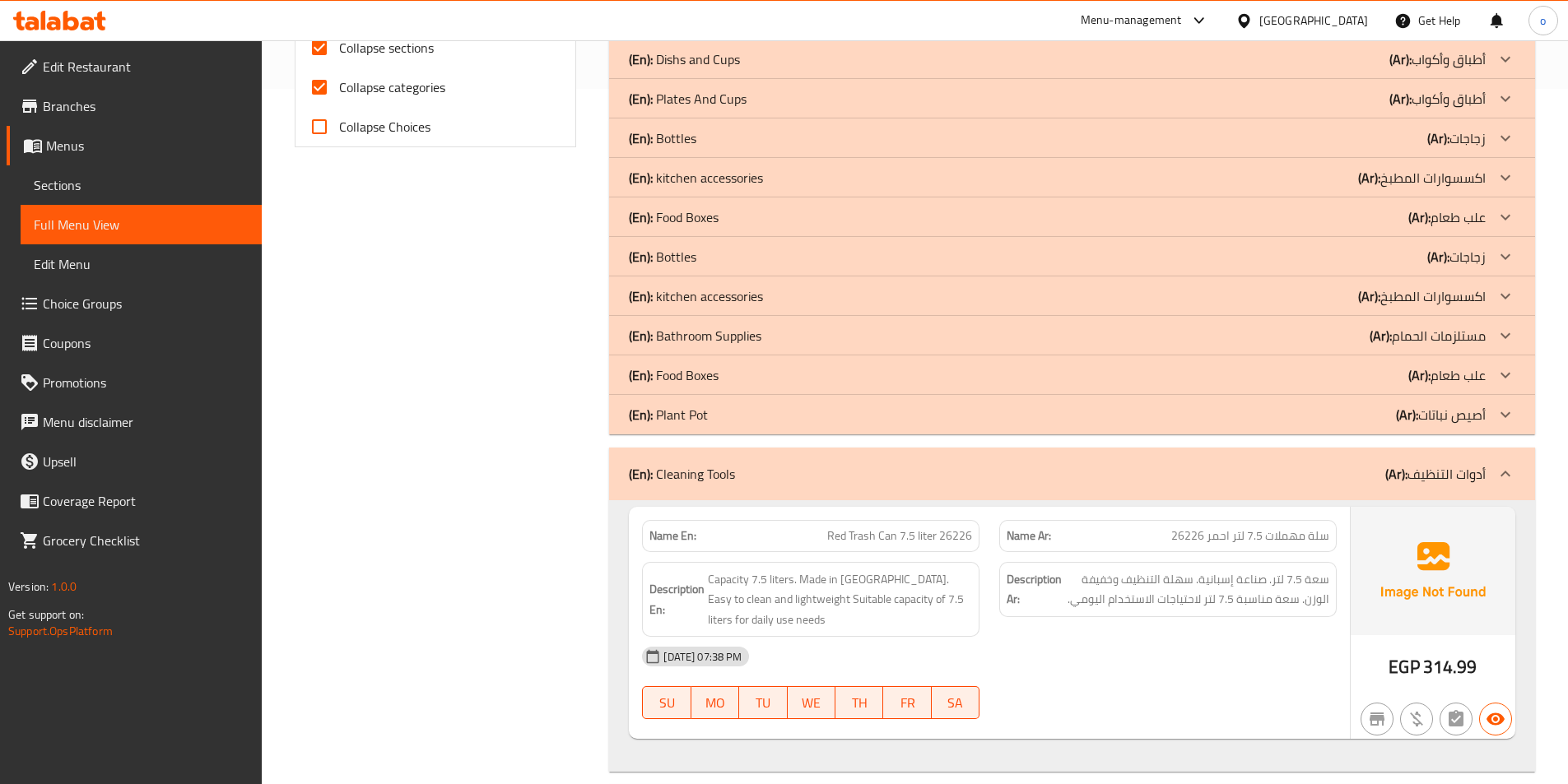
scroll to position [561, 0]
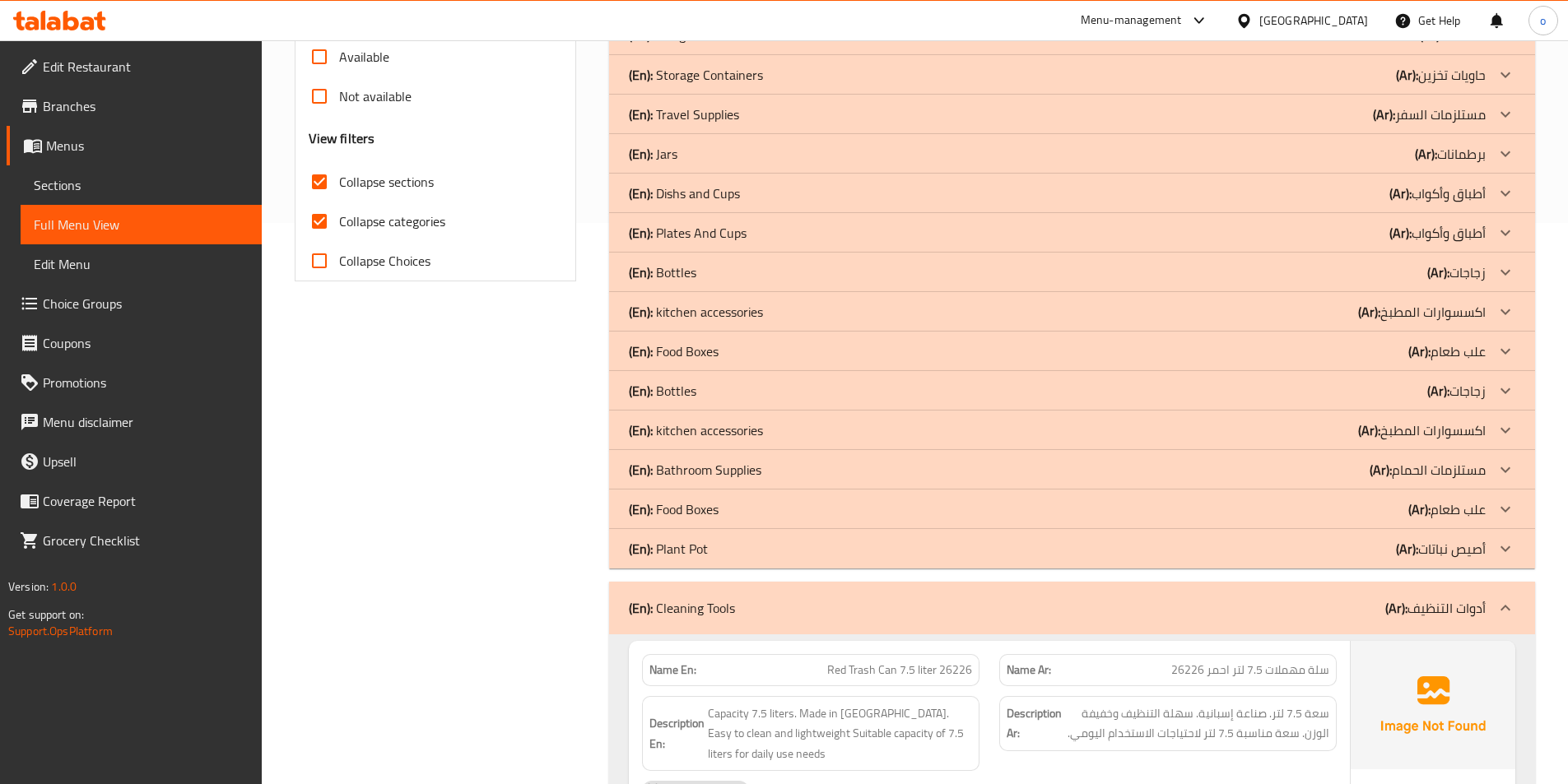
click at [861, 239] on div "(En): Plates And Cups (Ar): أطباق وأكواب" at bounding box center [1056, 233] width 857 height 20
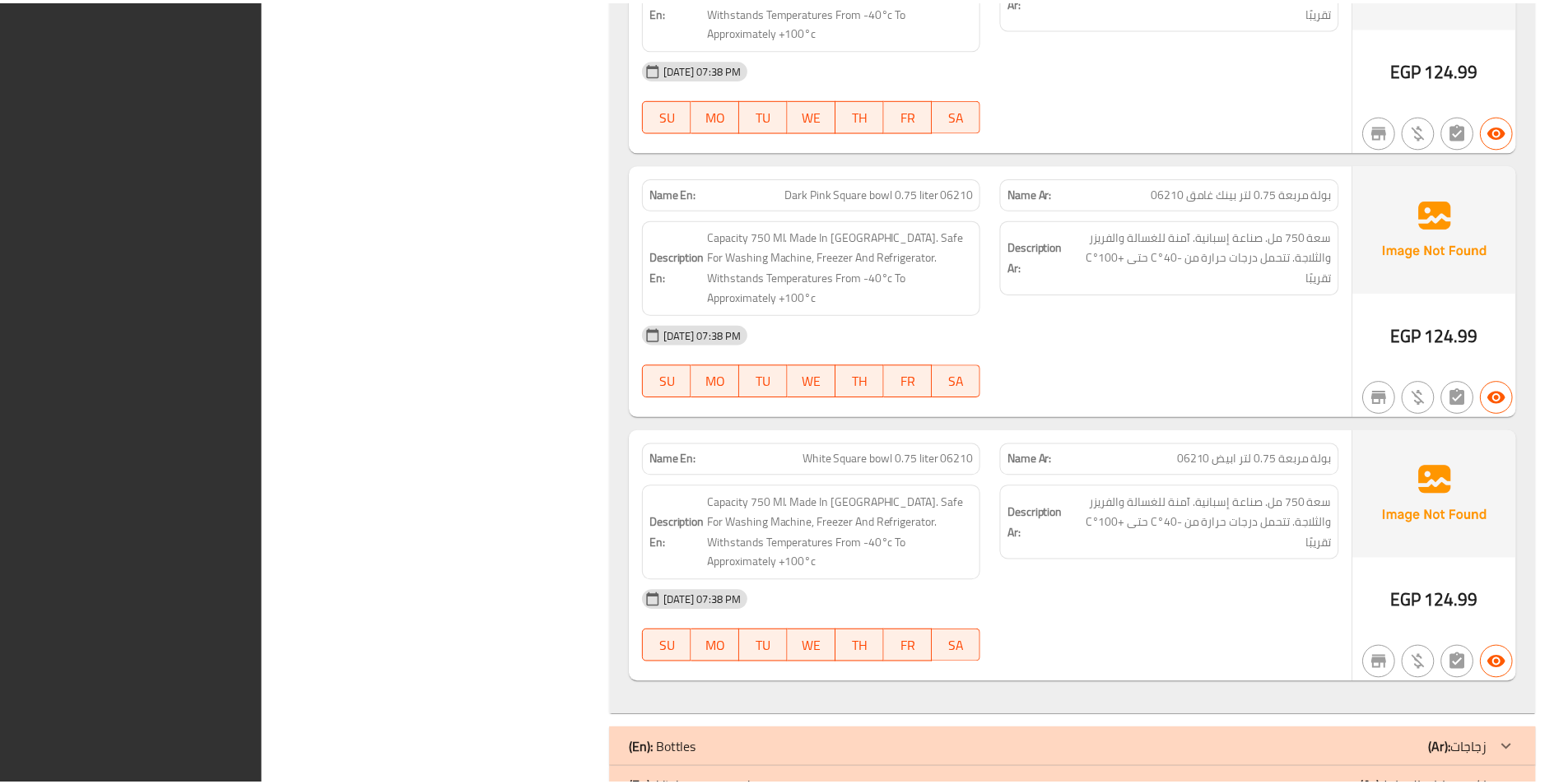
scroll to position [9020, 0]
